Goal: Task Accomplishment & Management: Manage account settings

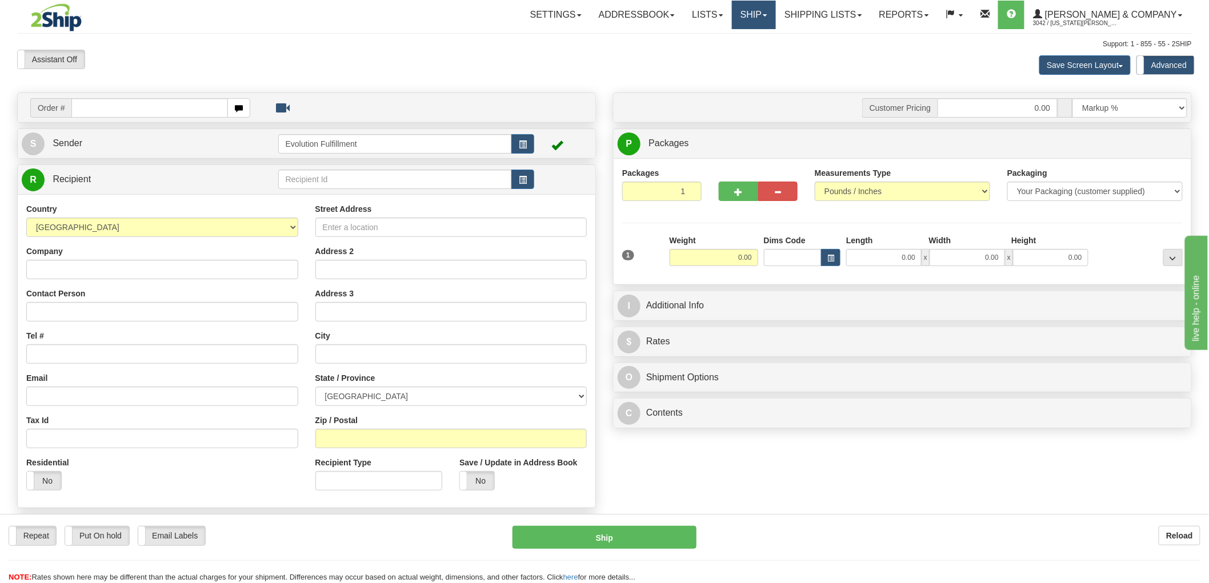
click at [776, 13] on link "Ship" at bounding box center [754, 15] width 44 height 29
click at [764, 55] on span "OnHold / Order Queue" at bounding box center [723, 54] width 81 height 9
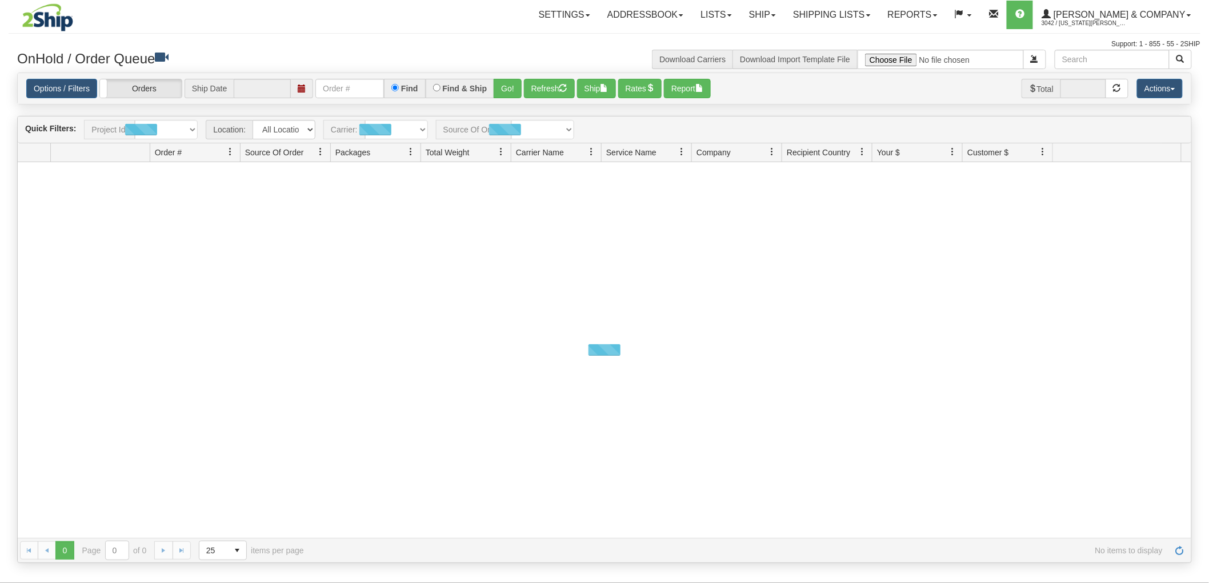
type input "[DATE]"
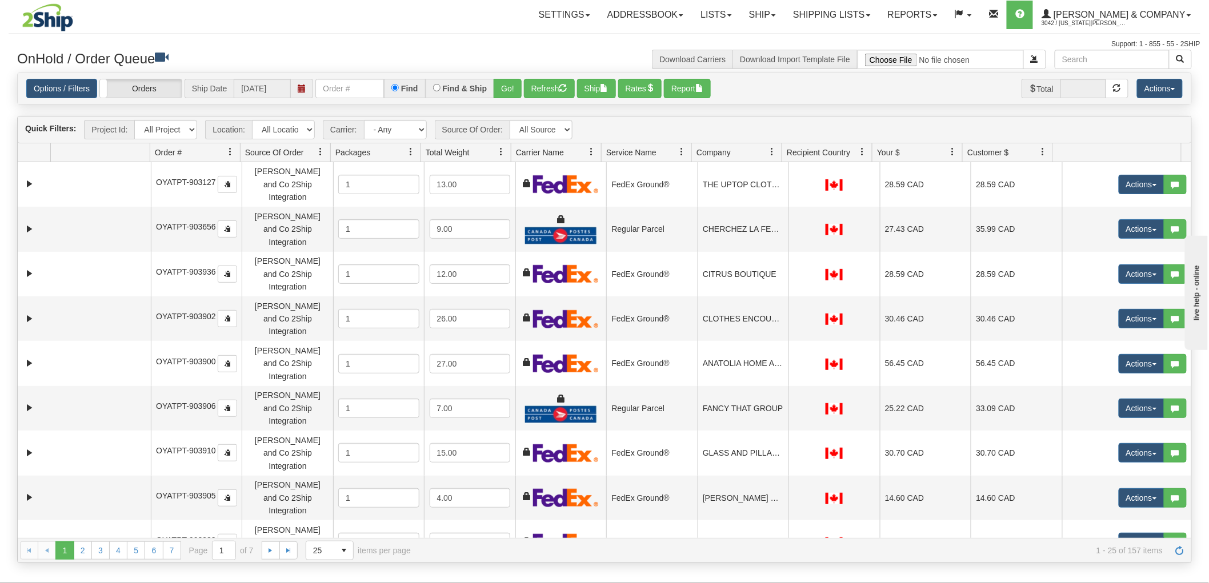
click at [770, 151] on span at bounding box center [771, 151] width 9 height 9
click at [231, 145] on link at bounding box center [230, 151] width 19 height 19
click at [265, 173] on span "Sort Ascending" at bounding box center [271, 176] width 59 height 11
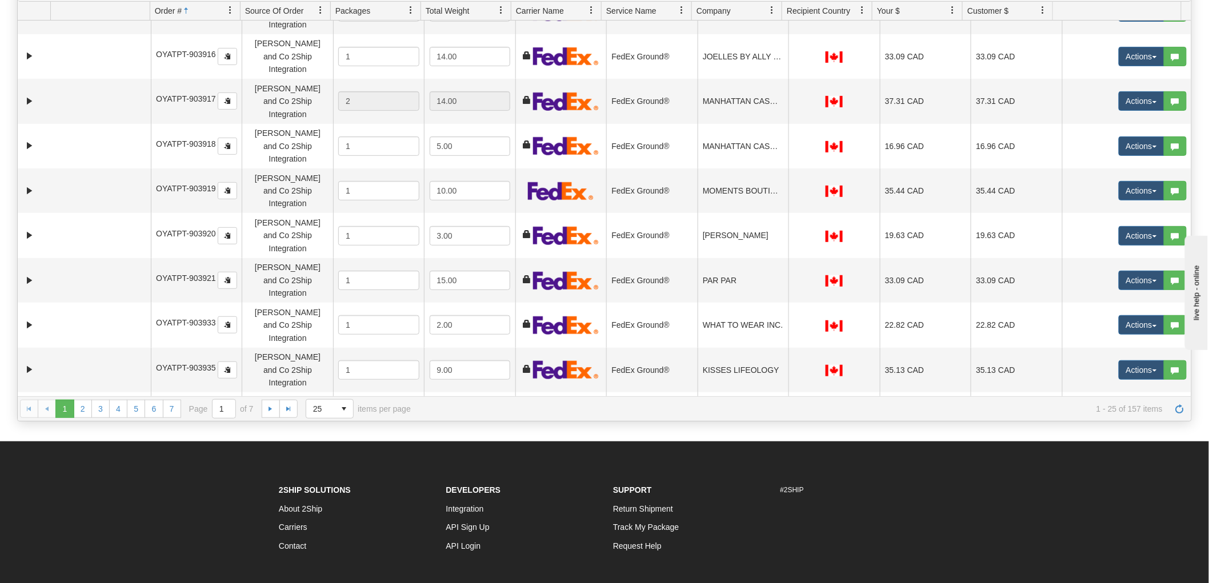
scroll to position [237, 0]
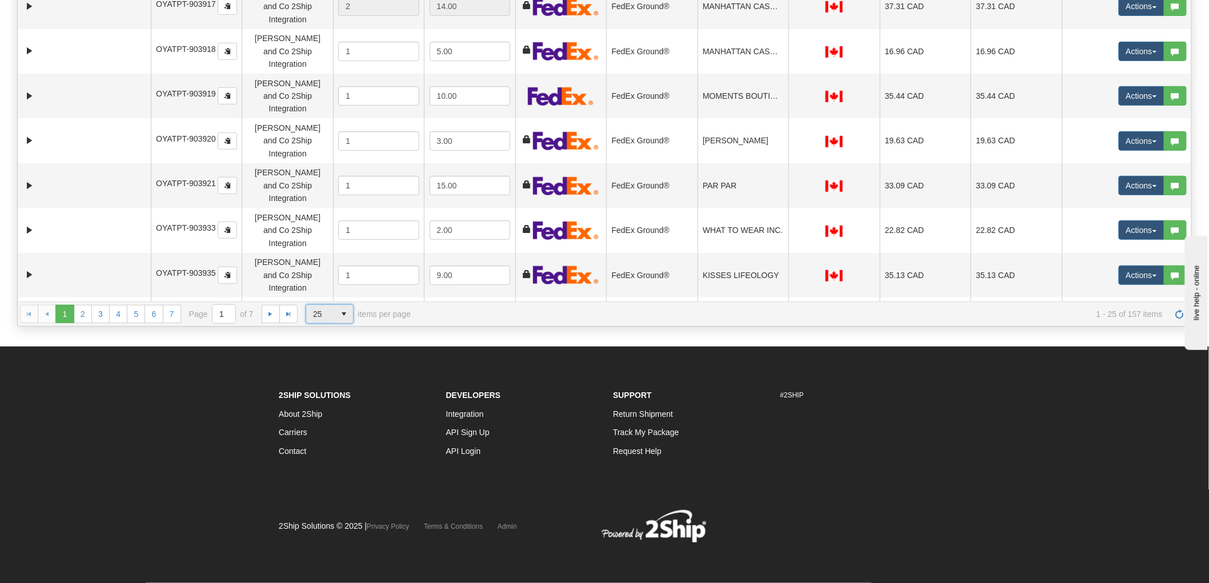
click at [337, 319] on span "select" at bounding box center [344, 314] width 18 height 18
click at [333, 382] on li "100" at bounding box center [329, 381] width 47 height 16
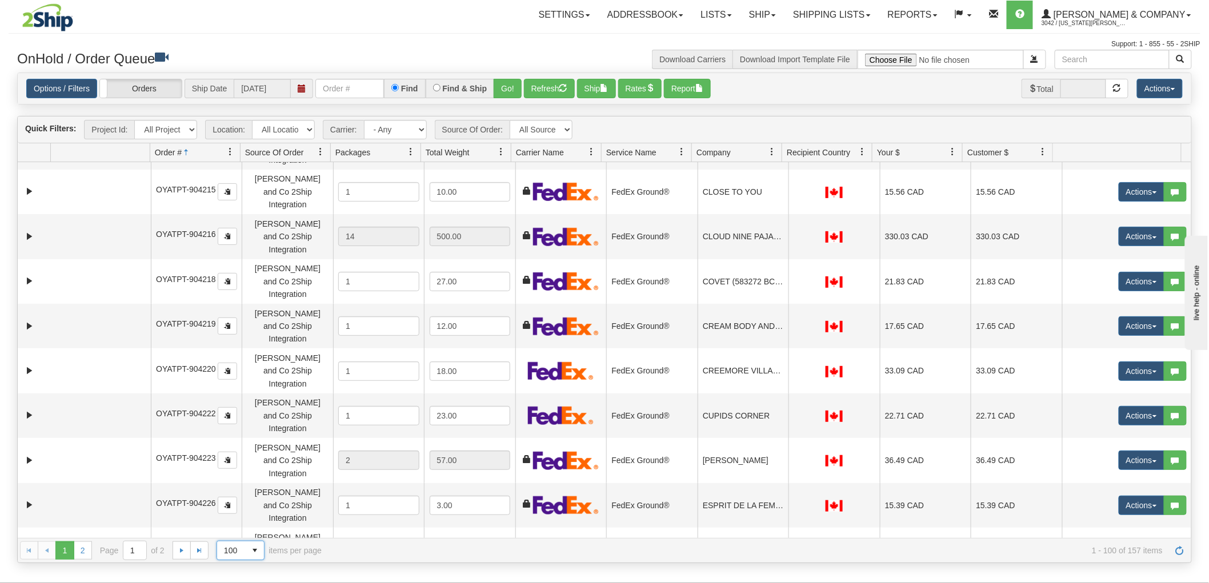
scroll to position [0, 0]
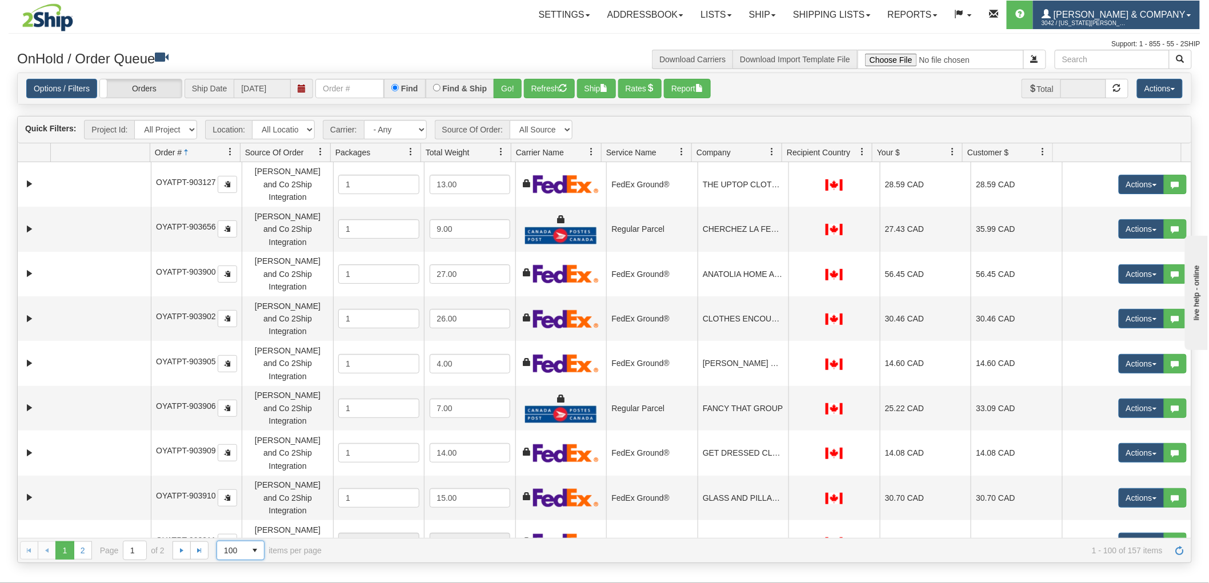
click at [1127, 18] on span "3042 / [US_STATE][PERSON_NAME]" at bounding box center [1085, 23] width 86 height 11
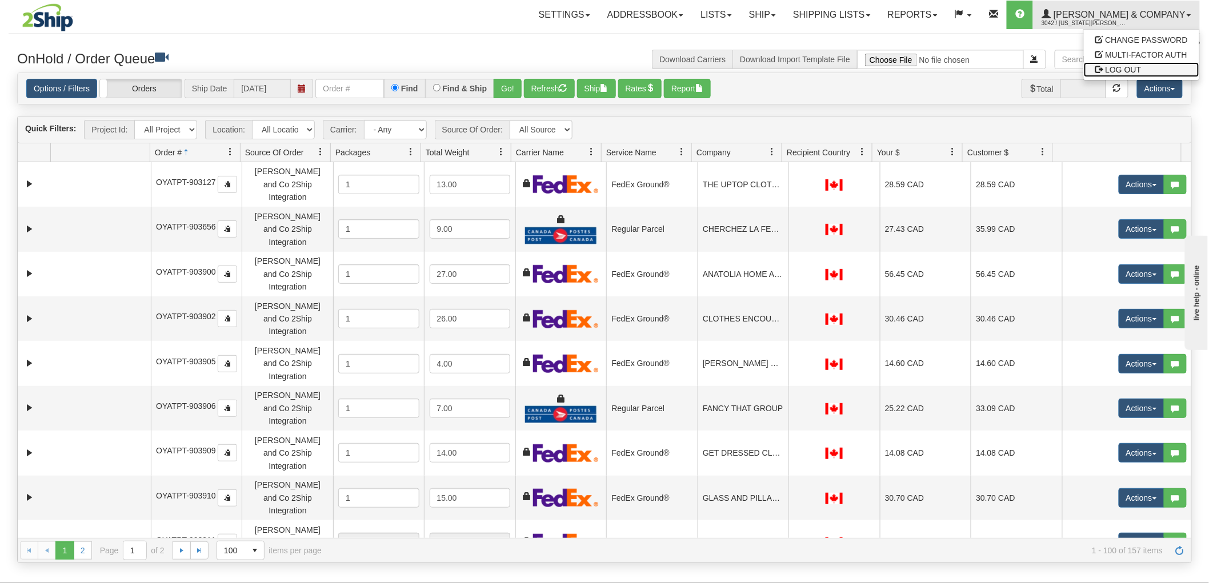
click at [1129, 70] on span "LOG OUT" at bounding box center [1124, 69] width 36 height 9
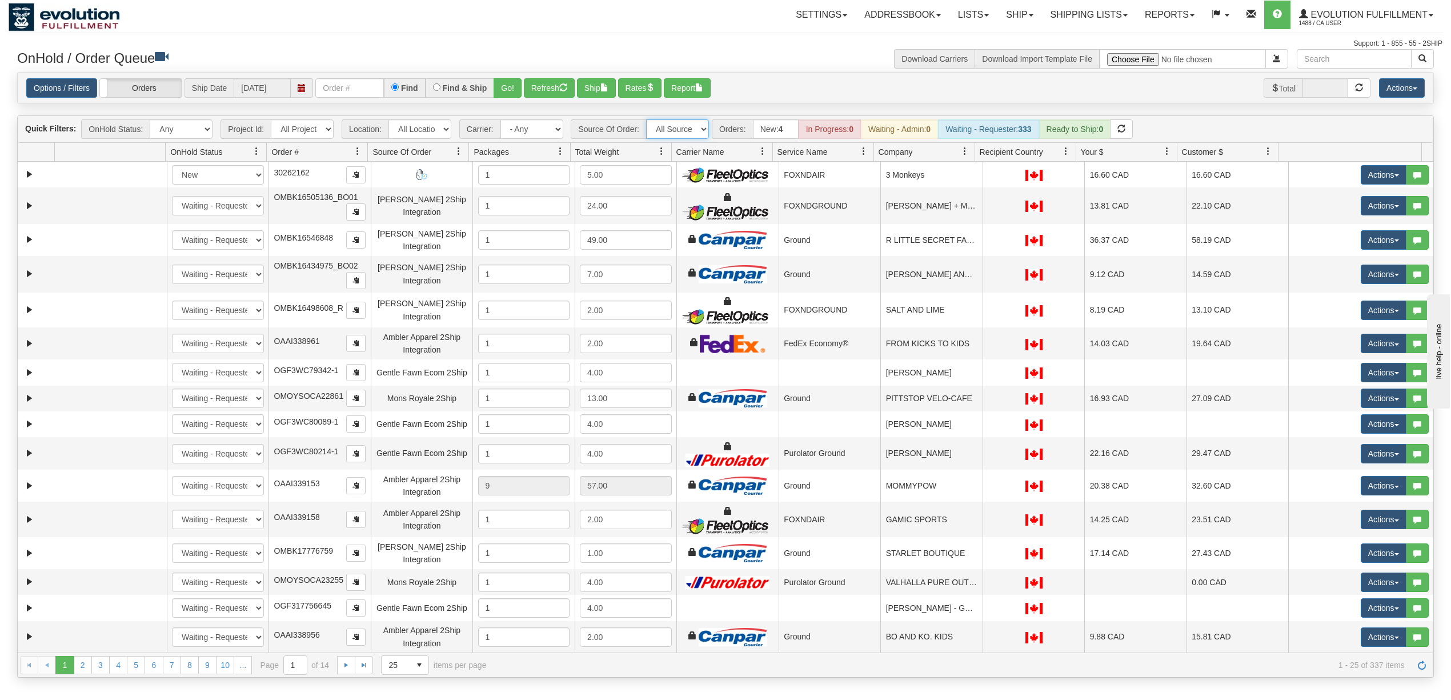
click at [689, 133] on select "All Sources AirBlaster 2Ship Integration Ambler Apparel 2Ship Integration BC Ca…" at bounding box center [677, 128] width 63 height 19
select select "EMU Australia 2Ship Integration"
click at [647, 121] on select "All Sources AirBlaster 2Ship Integration Ambler Apparel 2Ship Integration BC Ca…" at bounding box center [677, 128] width 63 height 19
